Goal: Transaction & Acquisition: Purchase product/service

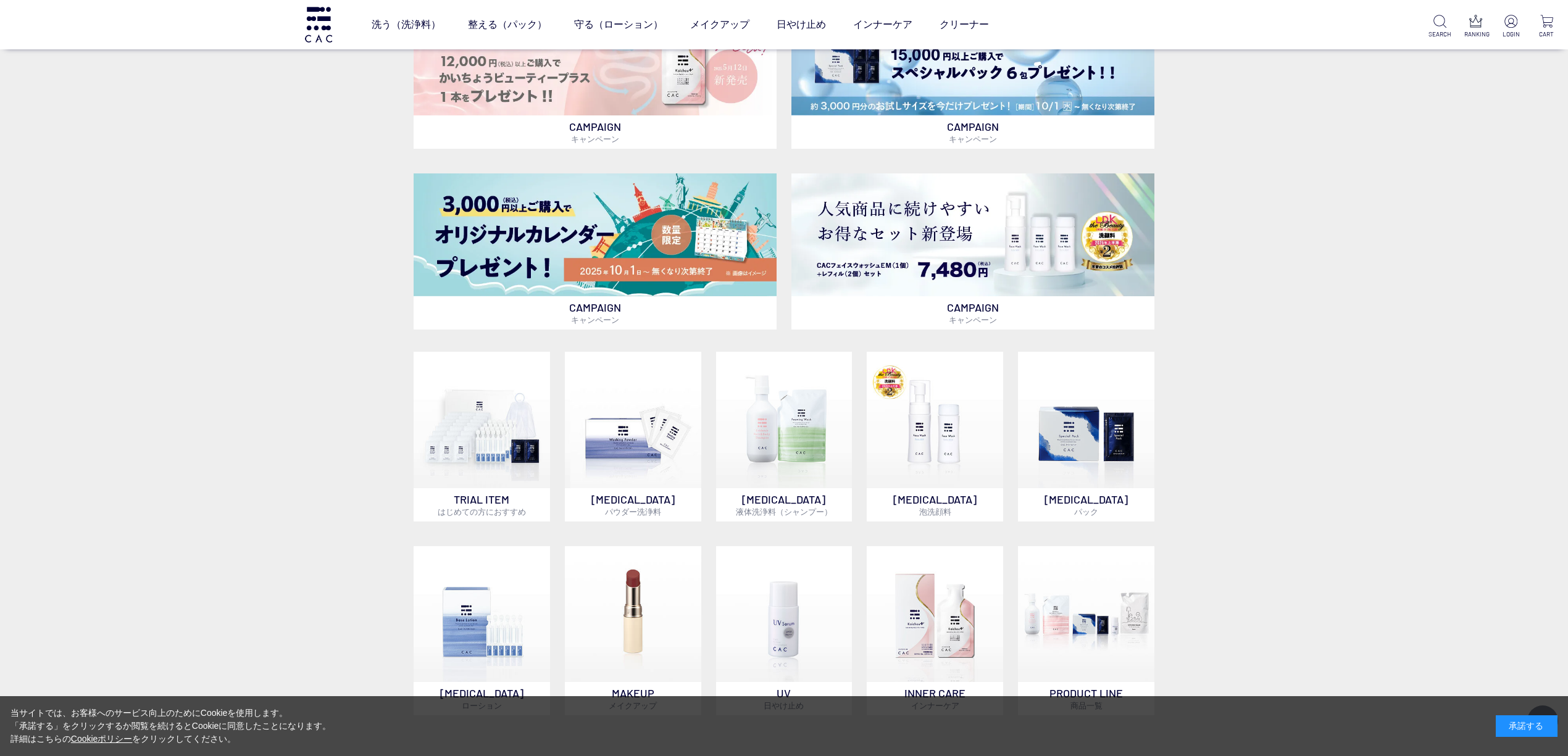
scroll to position [822, 0]
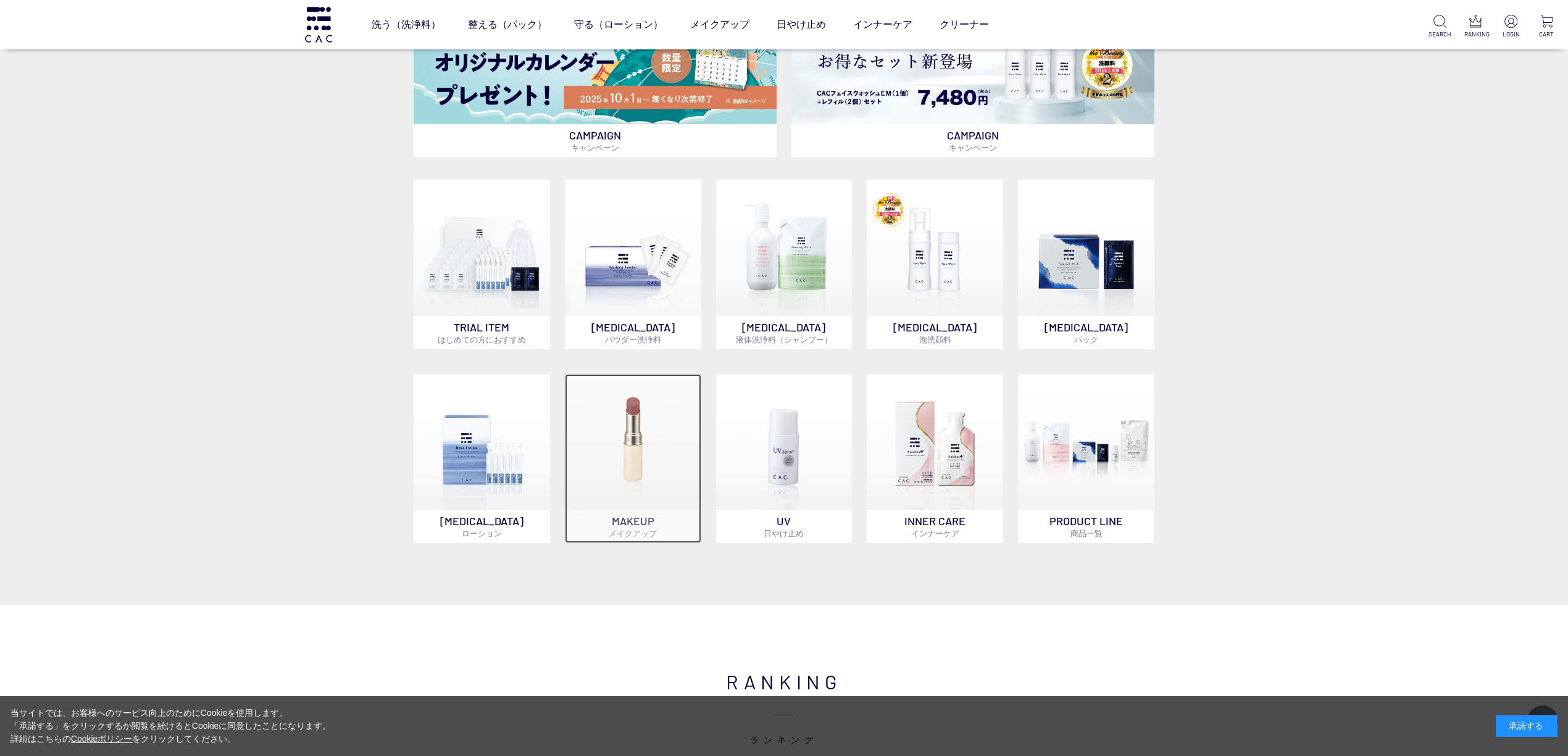
click at [648, 526] on p "MAKEUP メイクアップ" at bounding box center [633, 527] width 137 height 33
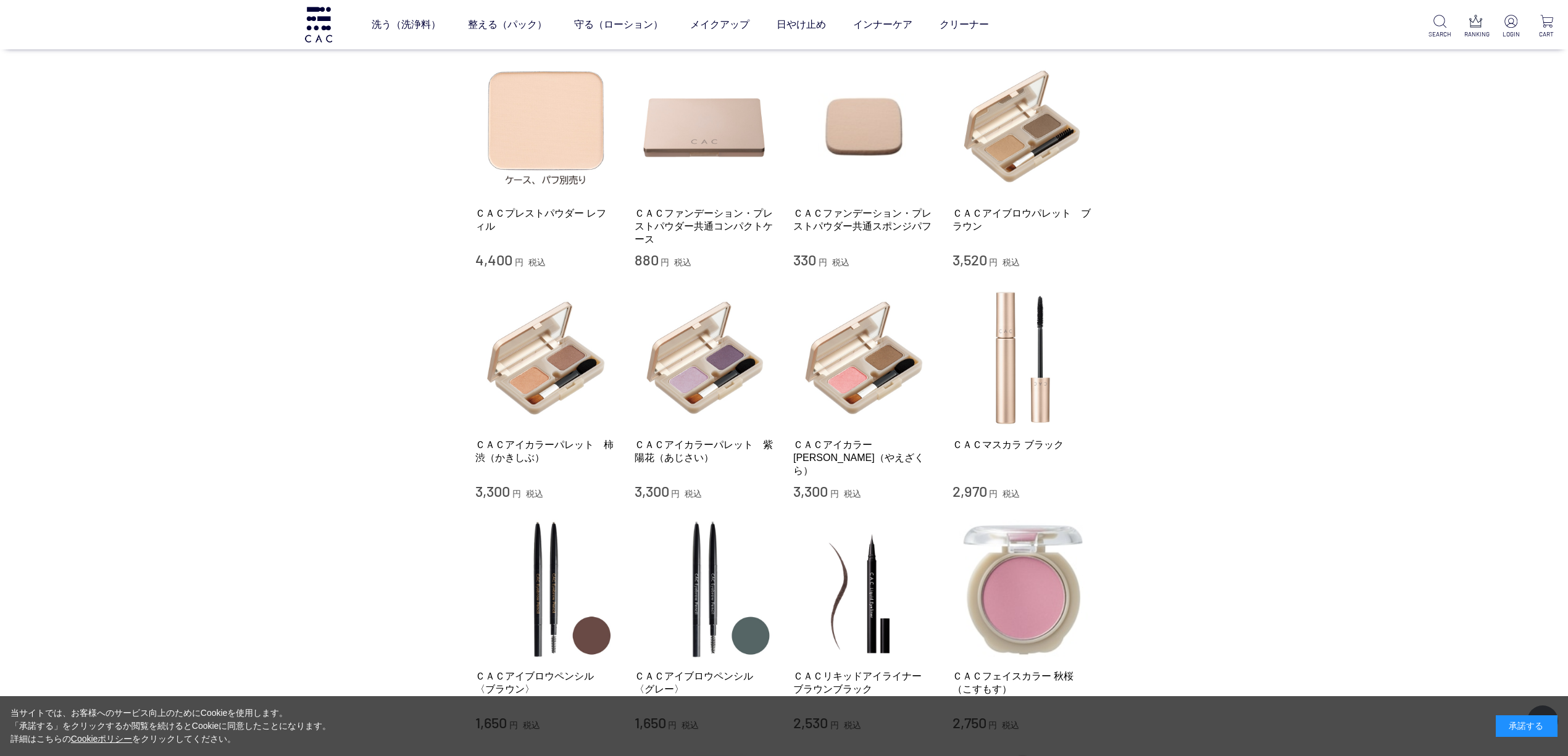
scroll to position [576, 0]
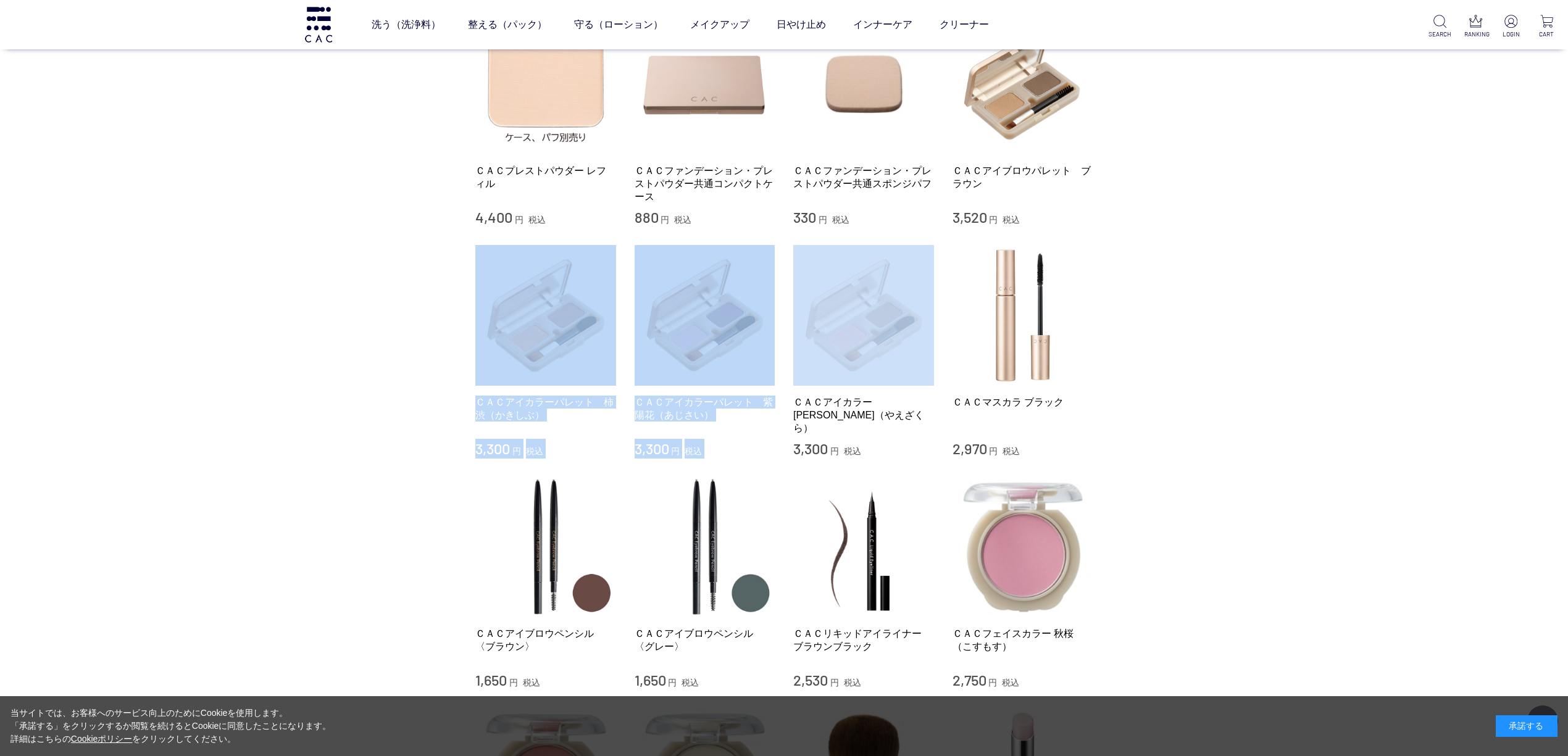
drag, startPoint x: 435, startPoint y: 277, endPoint x: 910, endPoint y: 321, distance: 477.0
click at [910, 321] on div "買い物かご 買い物かご内の商品 買い物かごは空です... カテゴリから探す 商品一覧 スキンケア メイクアップ ベース アイ フェイスカラー リップ その他 …" at bounding box center [784, 256] width 1568 height 1609
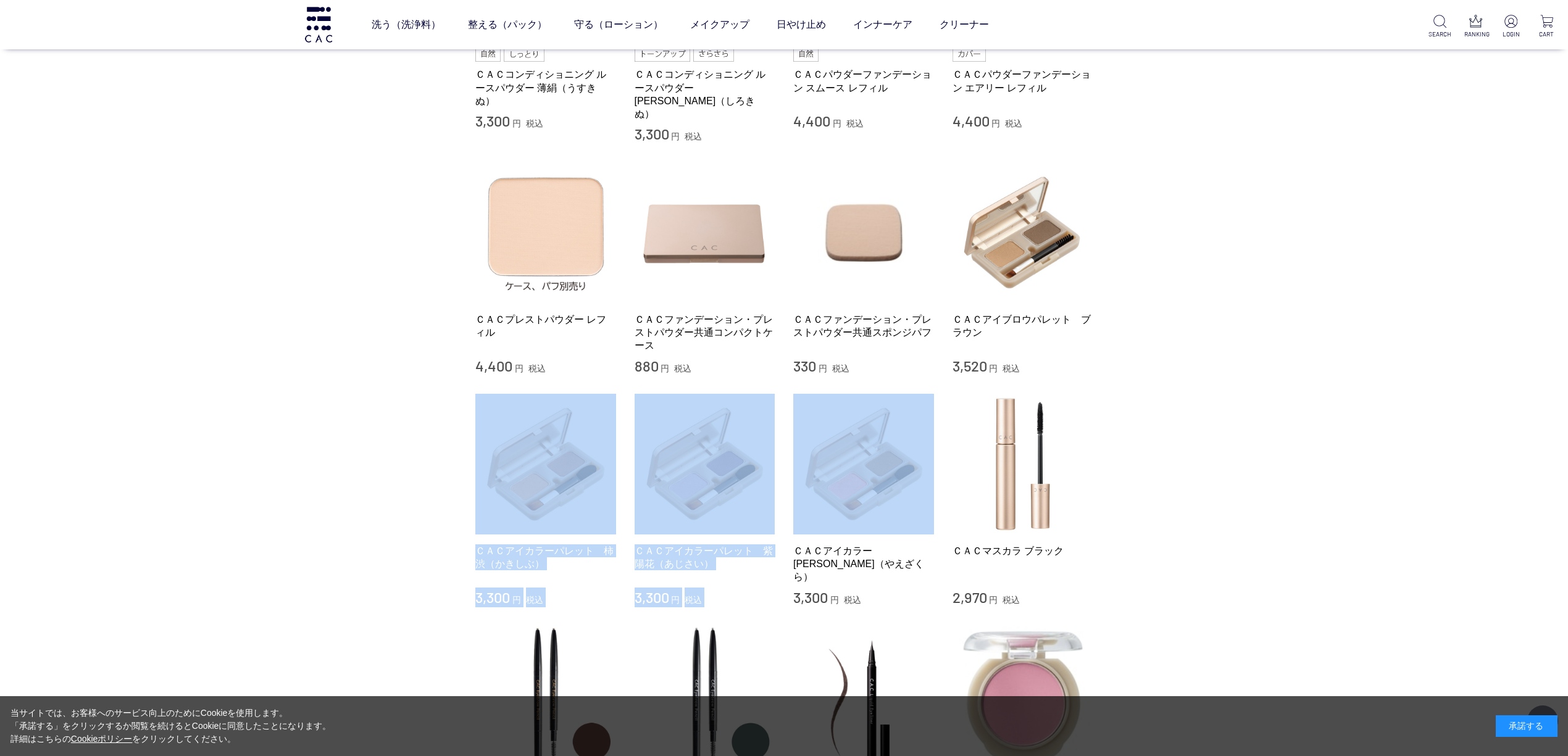
scroll to position [411, 0]
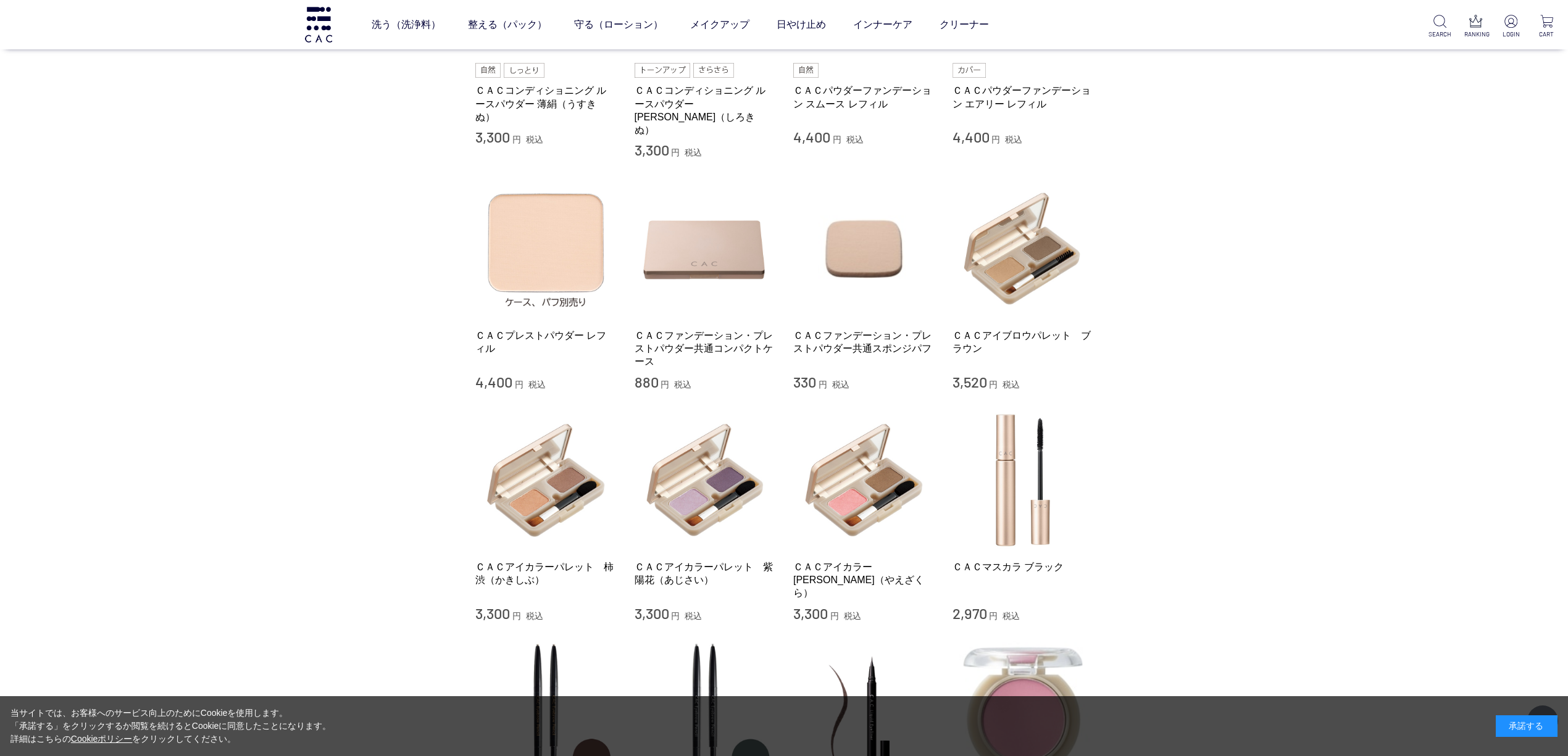
click at [1172, 424] on div "買い物かご 買い物かご内の商品 買い物かごは空です... カテゴリから探す 商品一覧 スキンケア メイクアップ ベース アイ フェイスカラー リップ その他 …" at bounding box center [784, 420] width 1568 height 1609
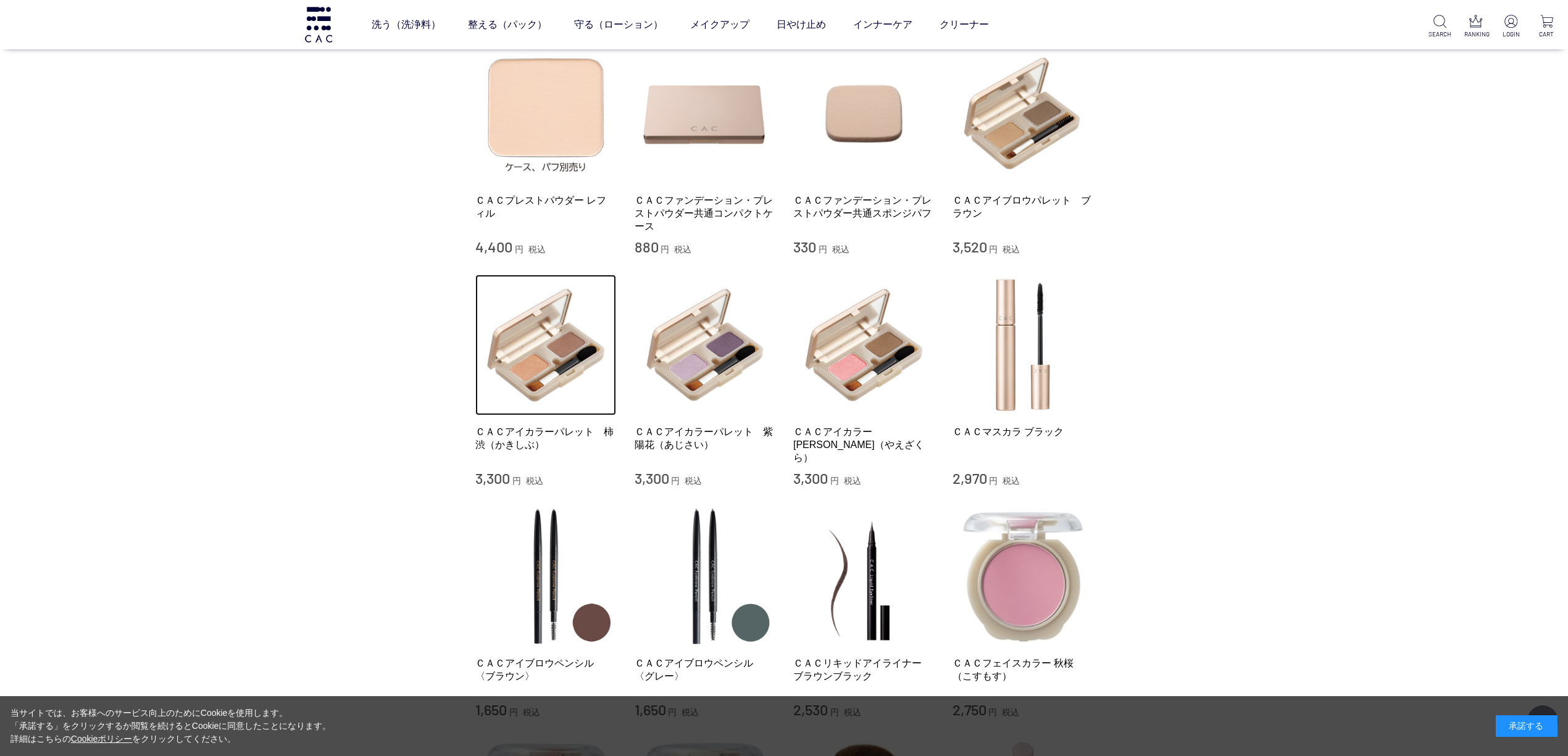
scroll to position [576, 0]
